Goal: Book appointment/travel/reservation

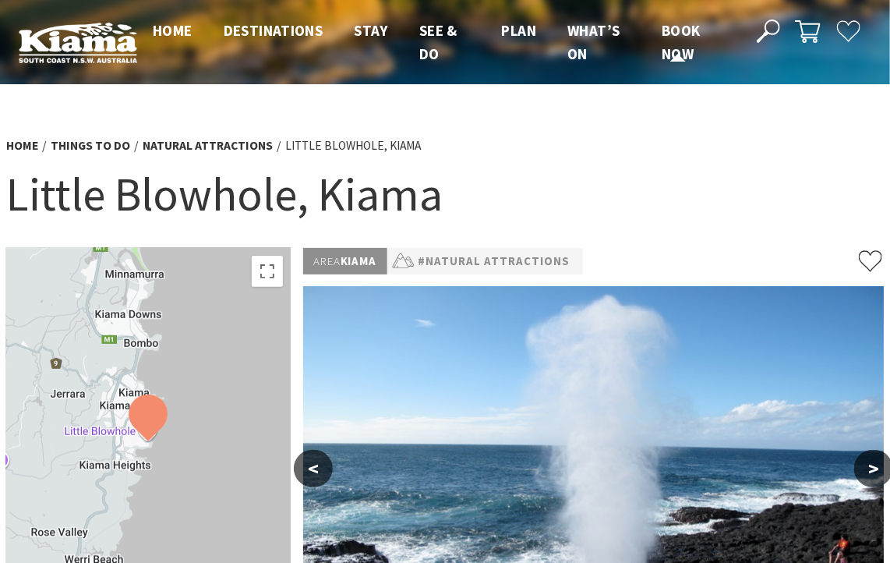
click at [679, 50] on span "Book now" at bounding box center [681, 42] width 39 height 42
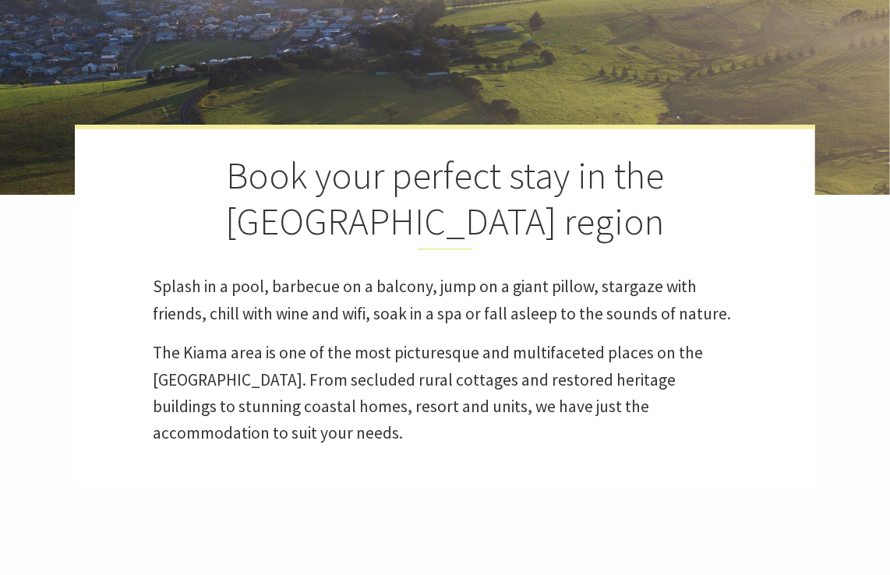
select select "3"
select select "2"
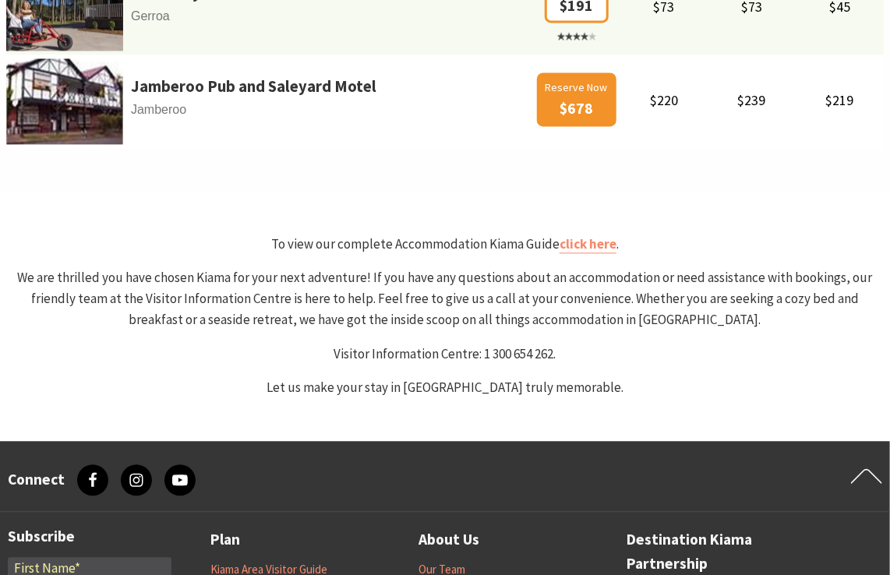
scroll to position [1247, 0]
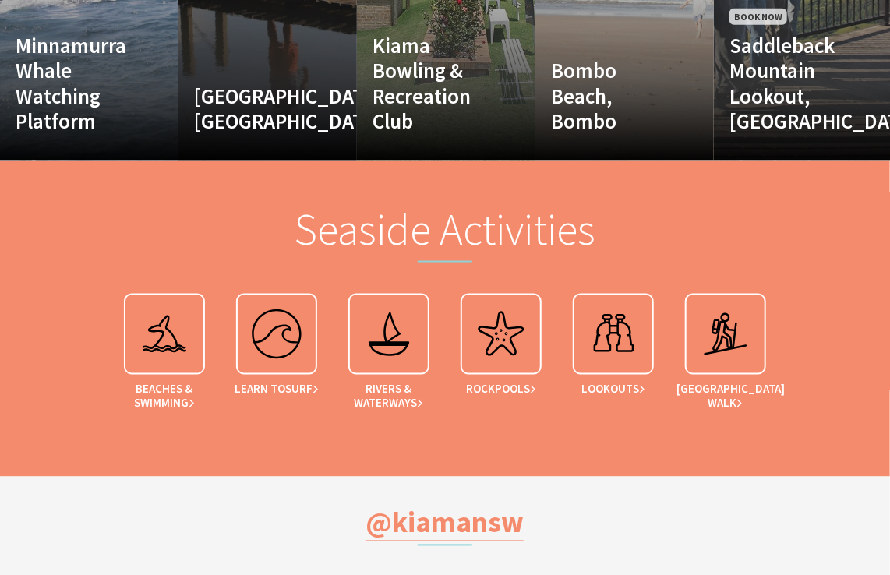
scroll to position [3273, 0]
